Goal: Check status: Check status

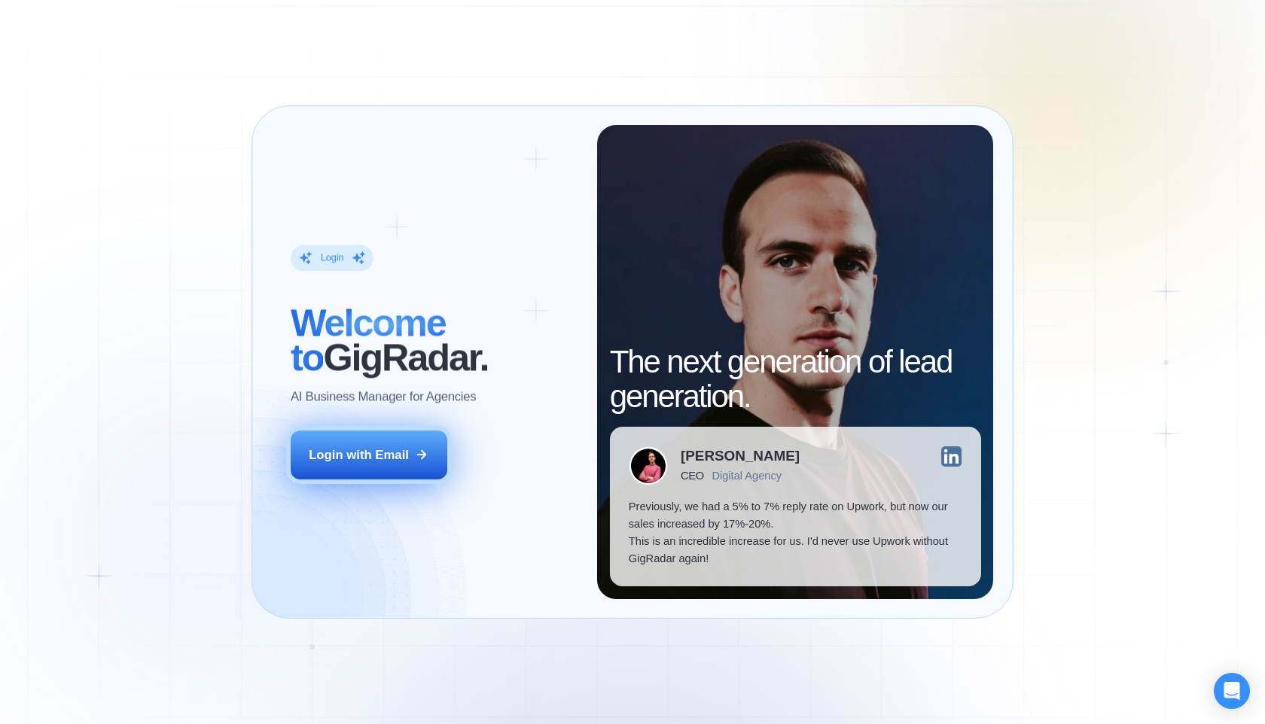
click at [410, 440] on button "Login with Email" at bounding box center [369, 455] width 157 height 49
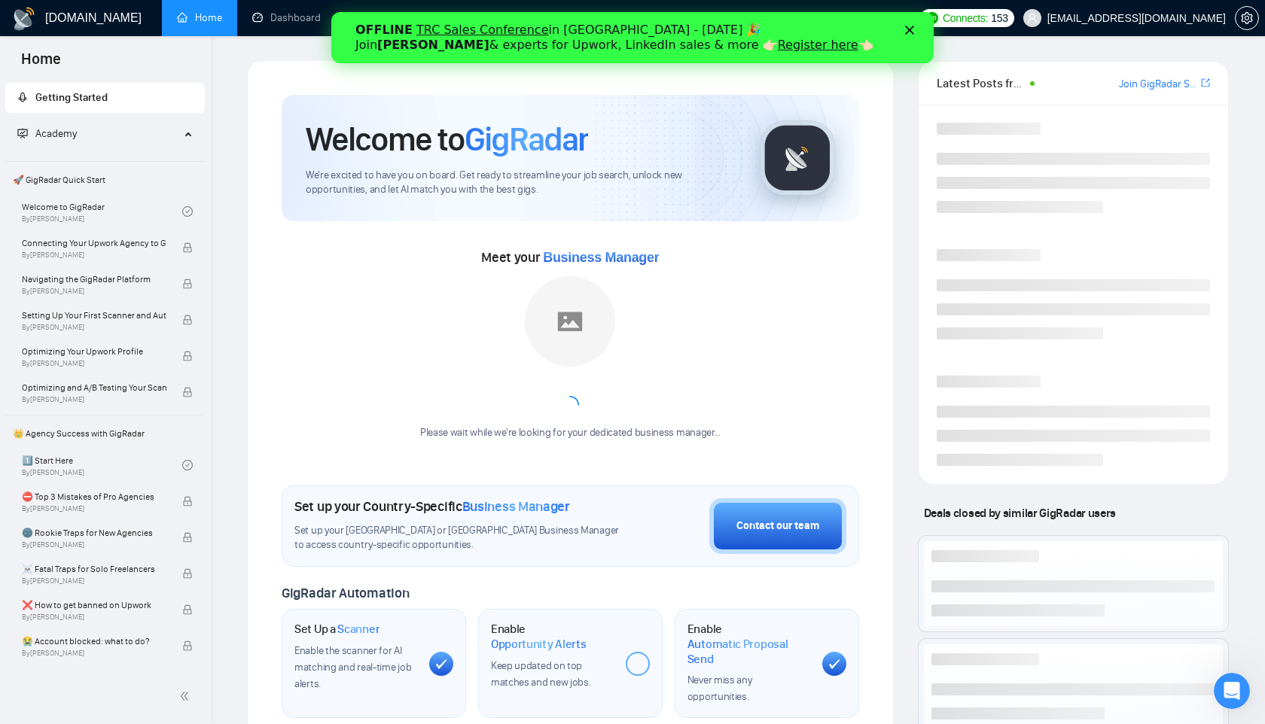
click at [911, 26] on icon "Close" at bounding box center [909, 30] width 9 height 9
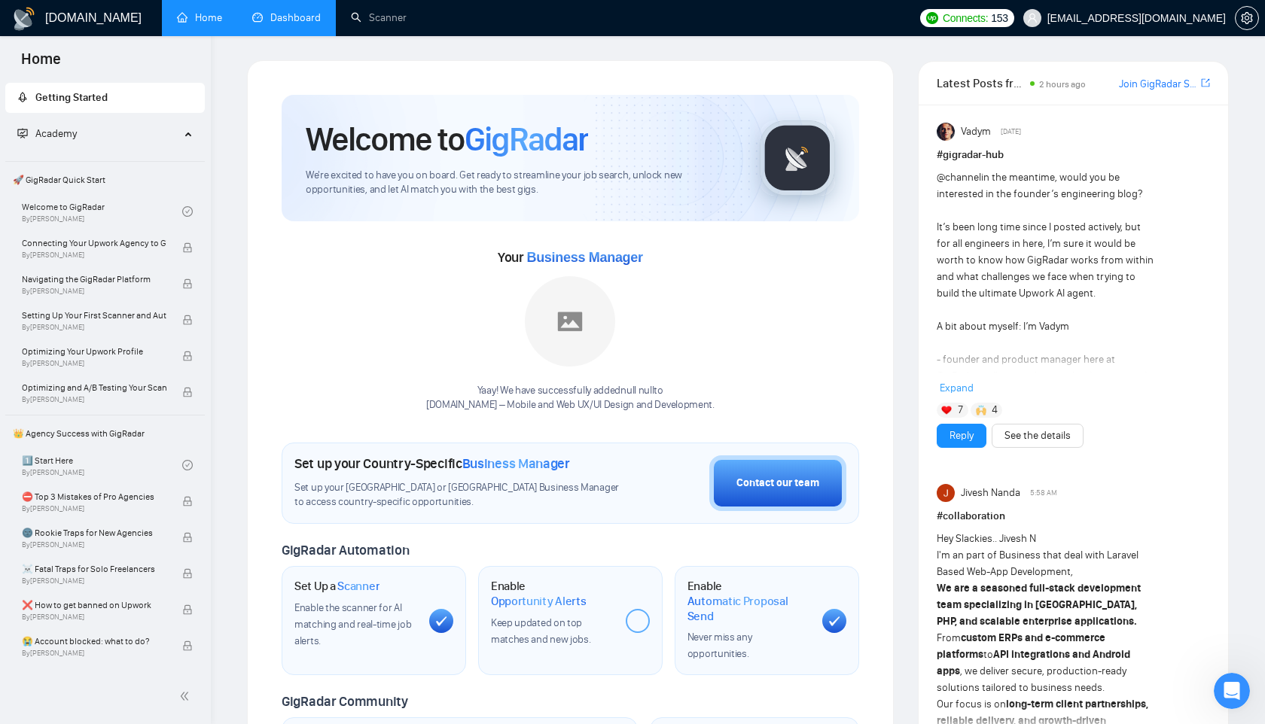
click at [287, 17] on link "Dashboard" at bounding box center [286, 17] width 69 height 13
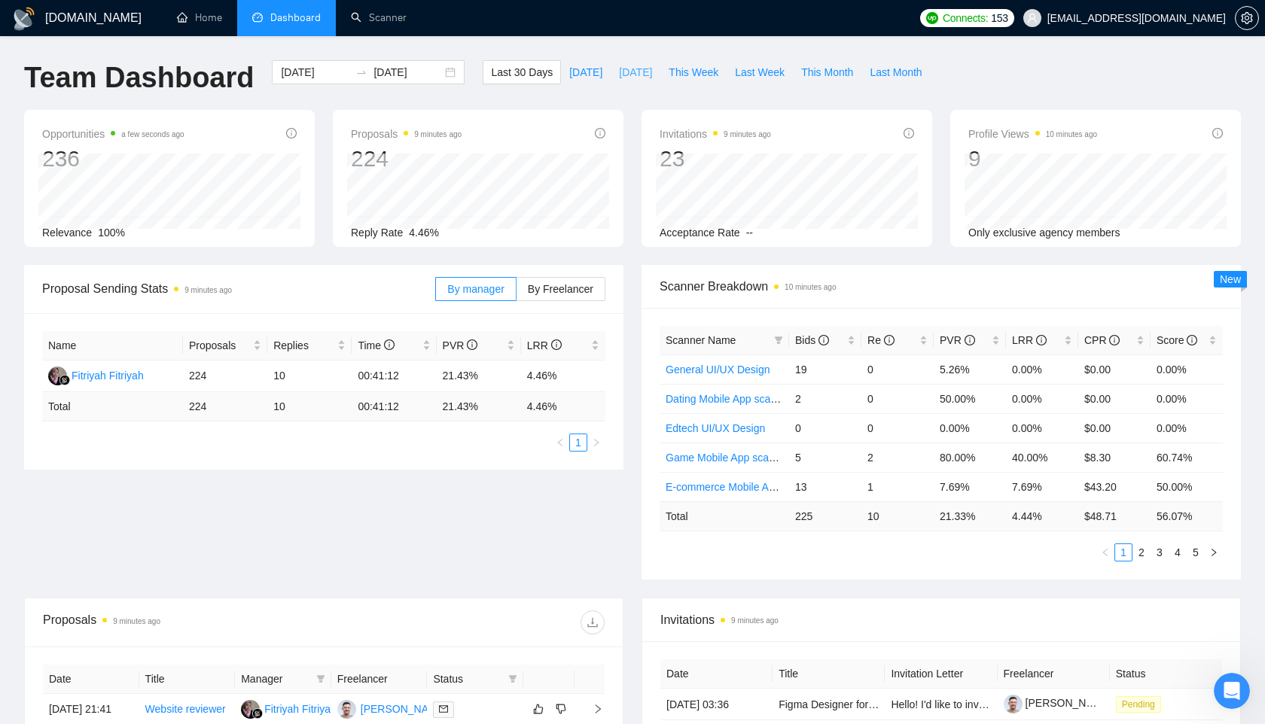
click at [619, 68] on span "Yesterday" at bounding box center [635, 72] width 33 height 17
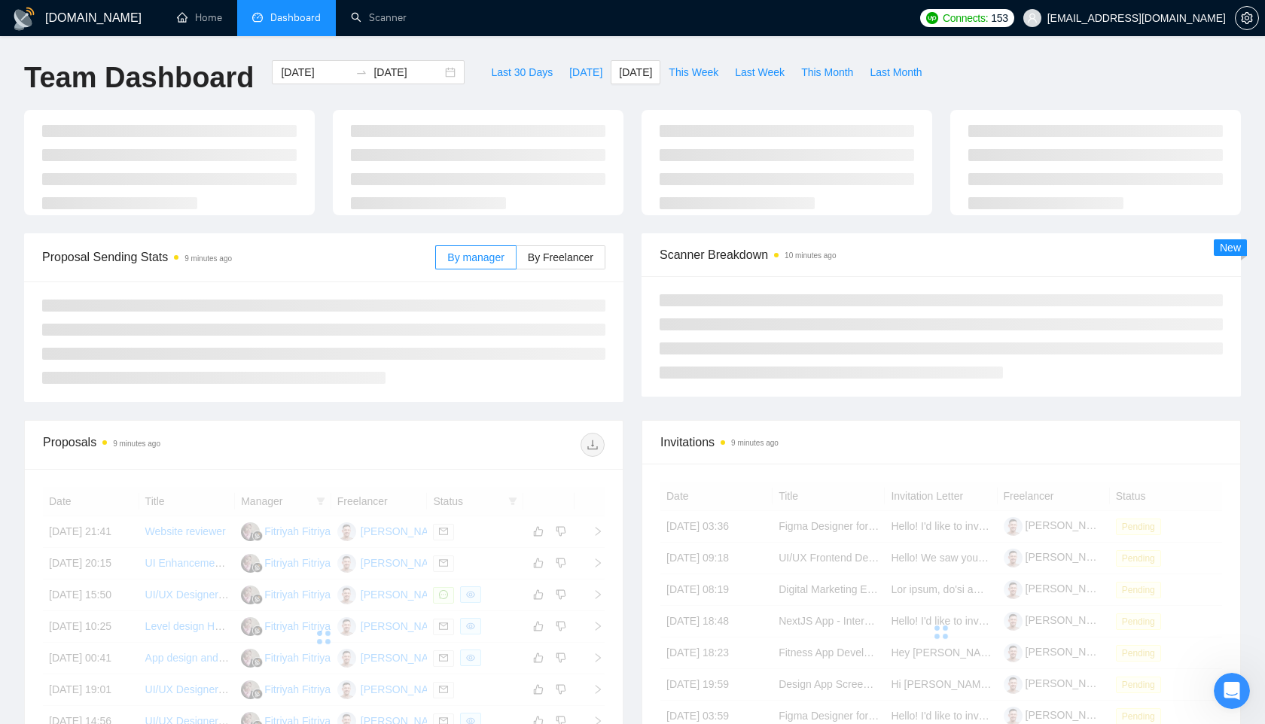
type input "2025-10-05"
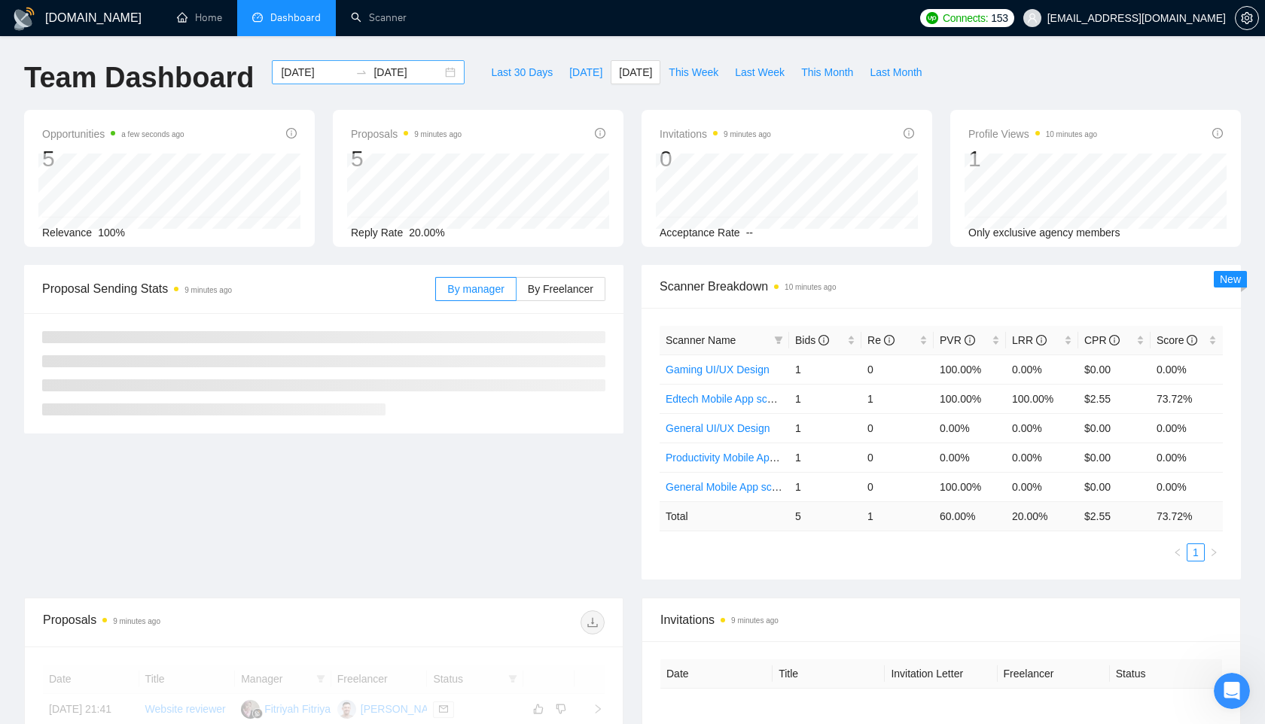
click at [313, 75] on input "2025-10-05" at bounding box center [315, 72] width 69 height 17
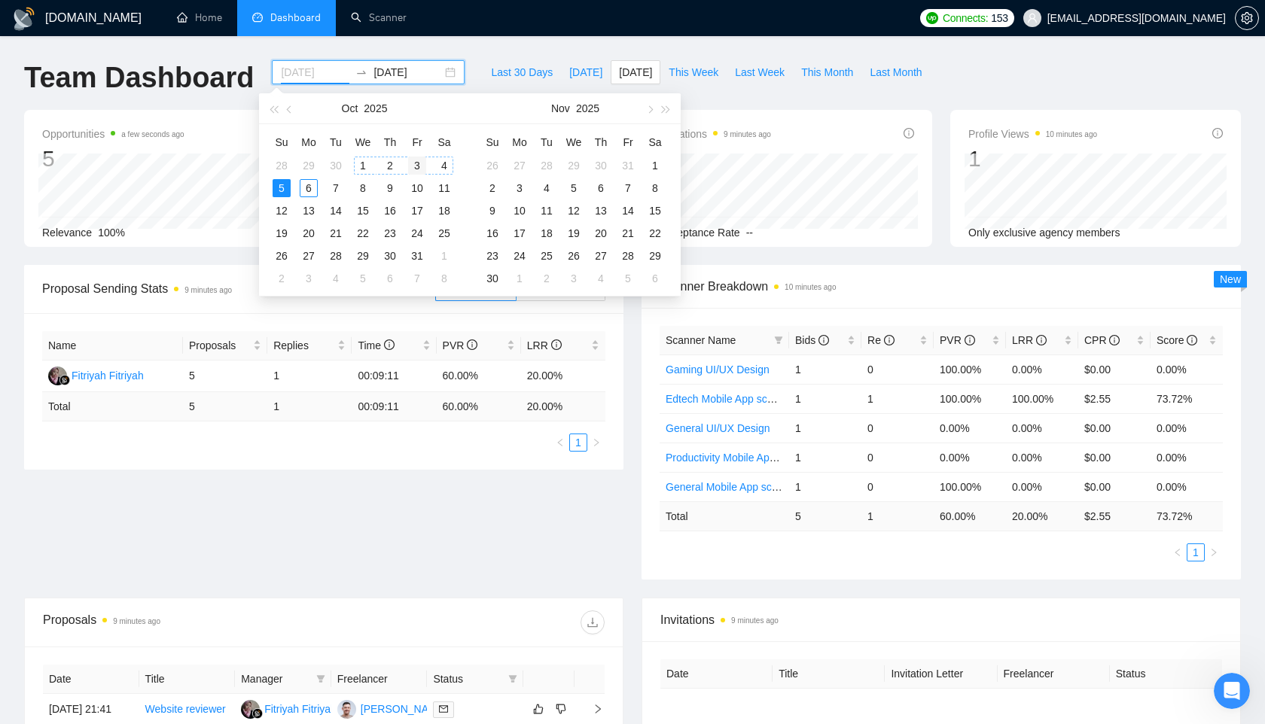
type input "2025-10-03"
click at [419, 160] on div "3" at bounding box center [417, 166] width 18 height 18
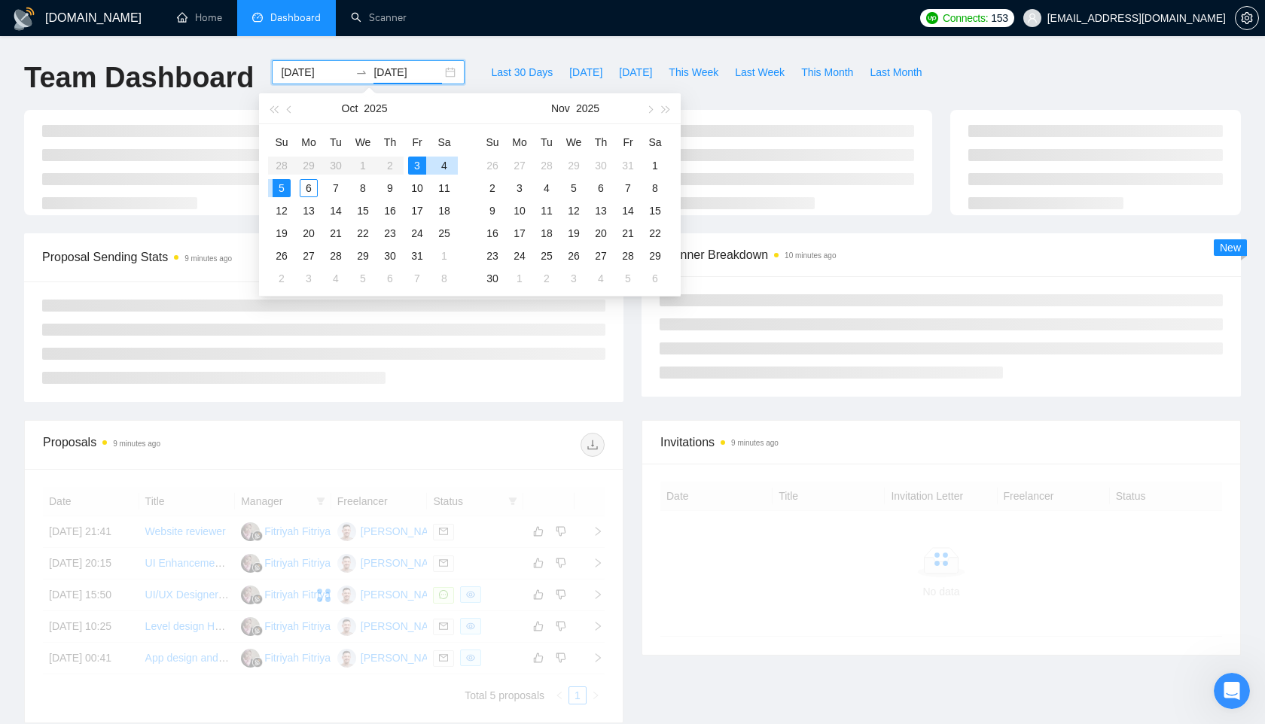
click at [419, 160] on div "3" at bounding box center [417, 166] width 18 height 18
type input "2025-10-03"
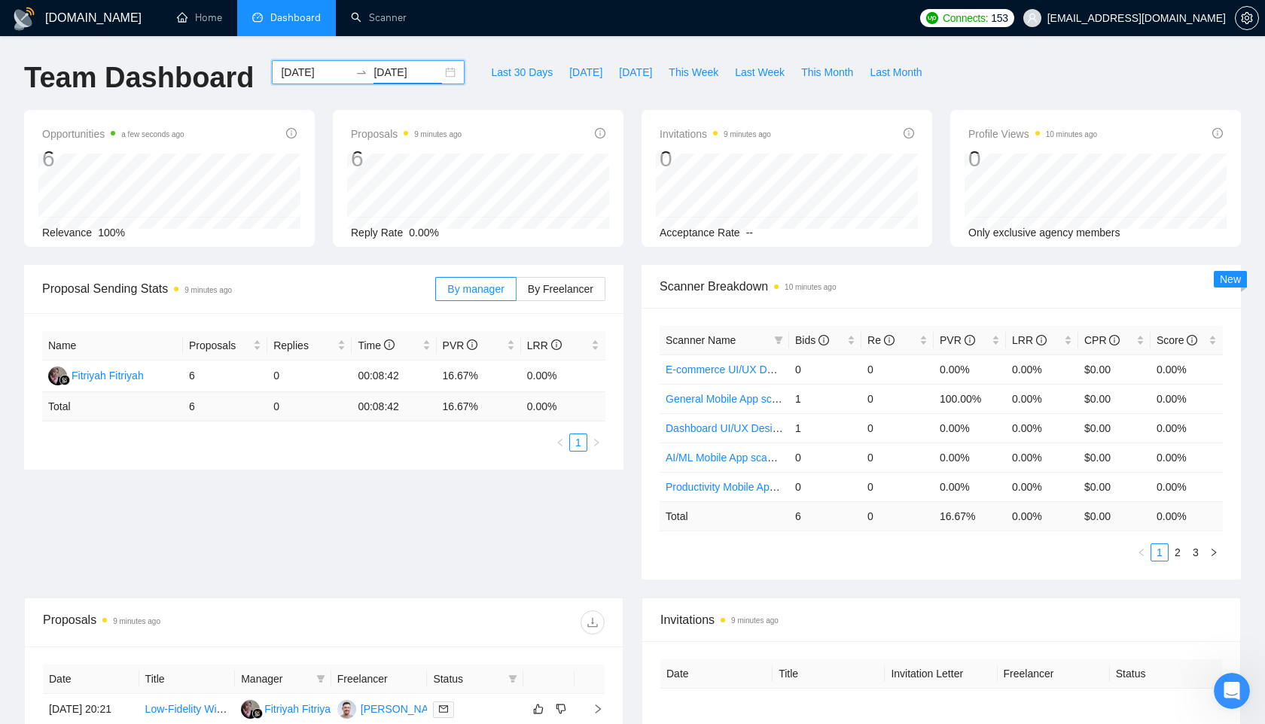
click at [314, 72] on input "2025-10-03" at bounding box center [315, 72] width 69 height 17
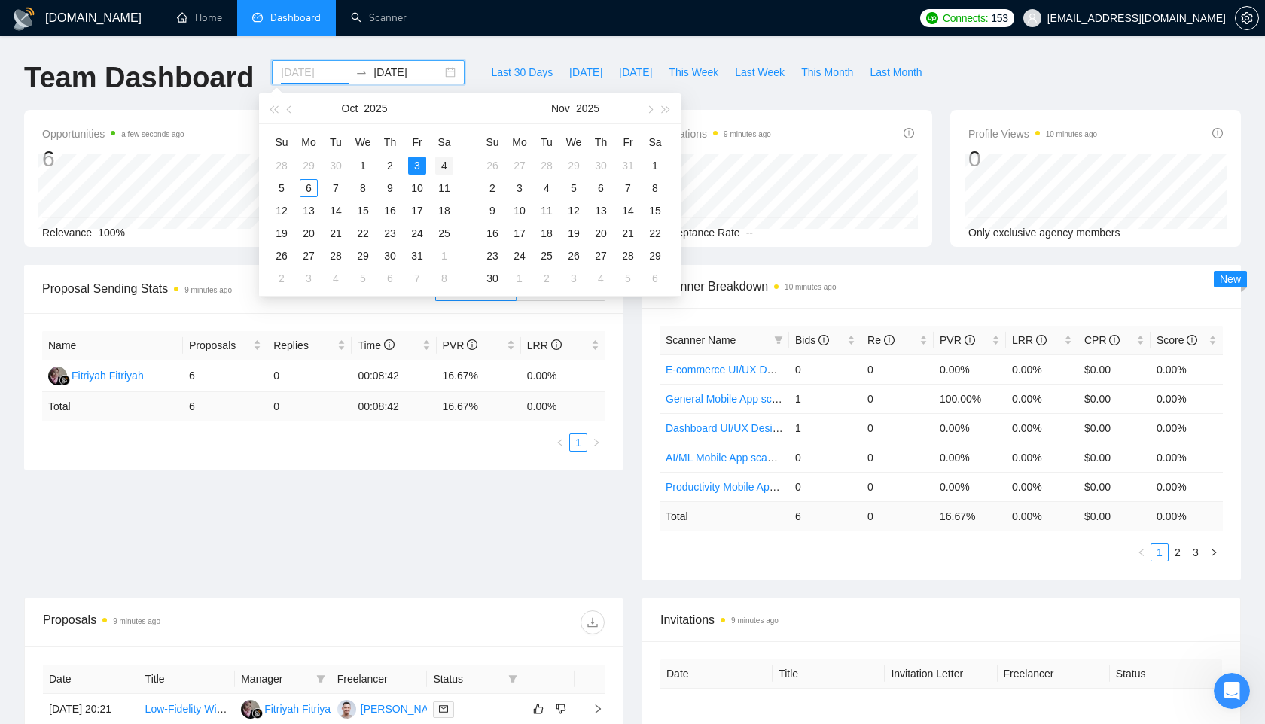
type input "2025-10-04"
click at [444, 169] on div "4" at bounding box center [444, 166] width 18 height 18
type input "2025-10-04"
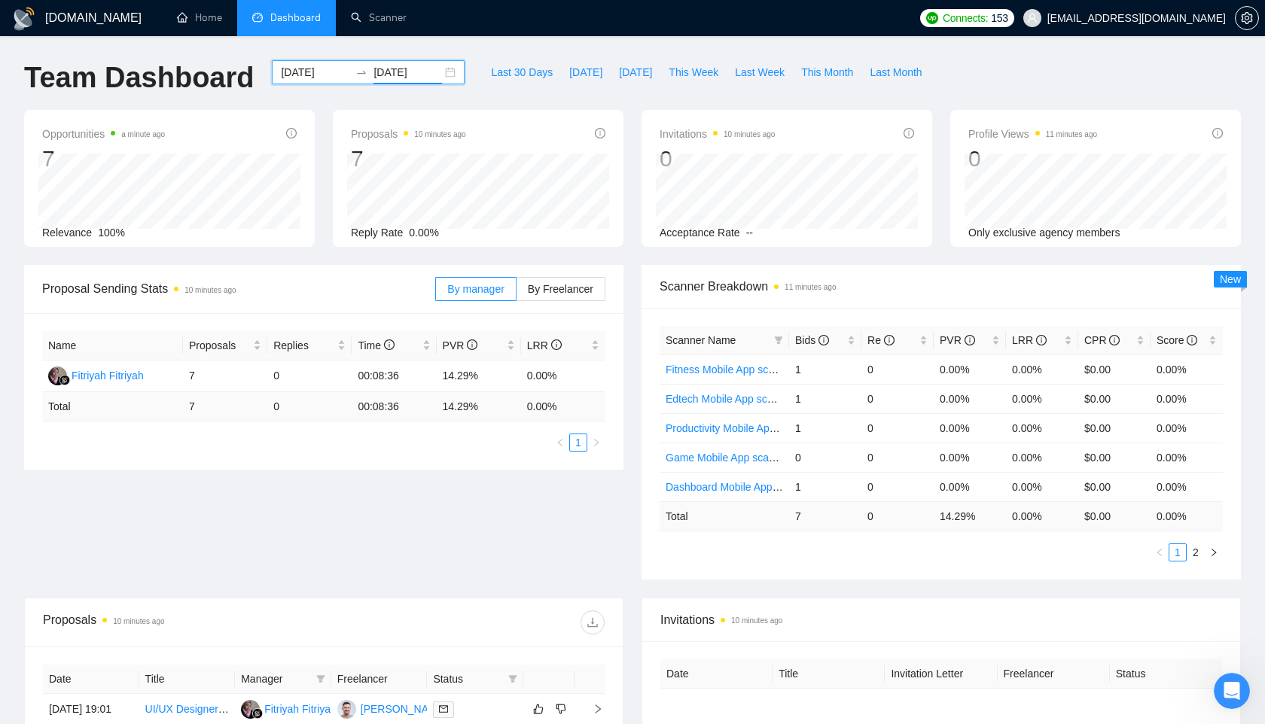
click at [318, 75] on input "2025-10-04" at bounding box center [315, 72] width 69 height 17
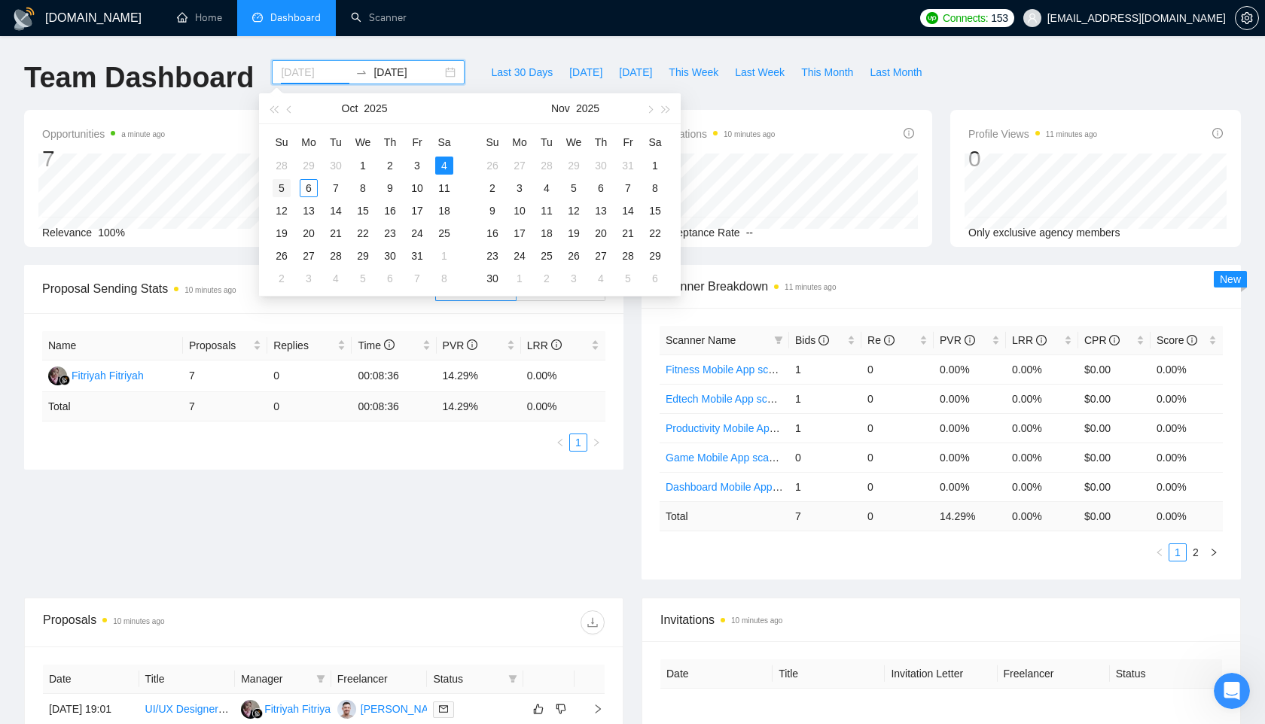
type input "2025-10-05"
click at [280, 190] on div "5" at bounding box center [282, 188] width 18 height 18
type input "2025-10-05"
